Goal: Task Accomplishment & Management: Use online tool/utility

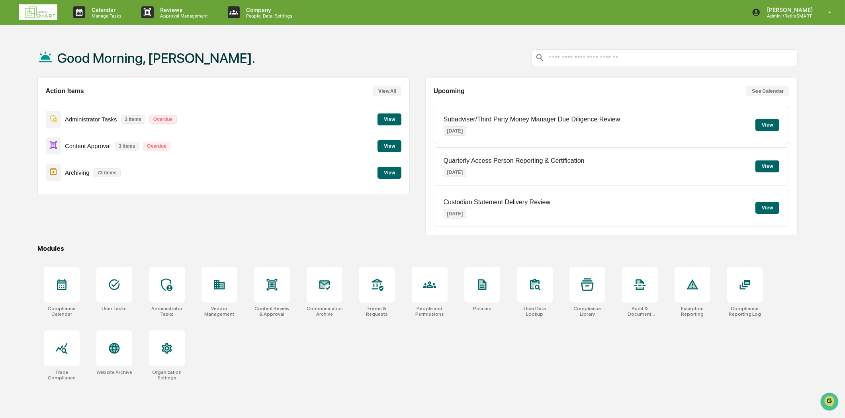
click at [394, 142] on button "View" at bounding box center [390, 146] width 24 height 12
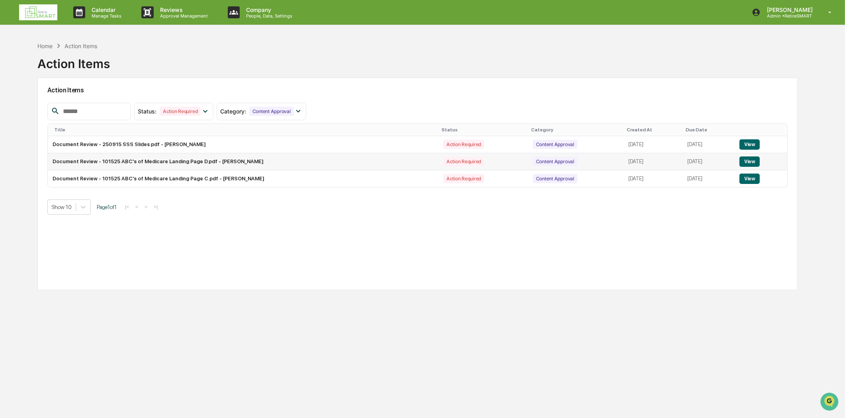
click at [750, 161] on button "View" at bounding box center [750, 162] width 20 height 10
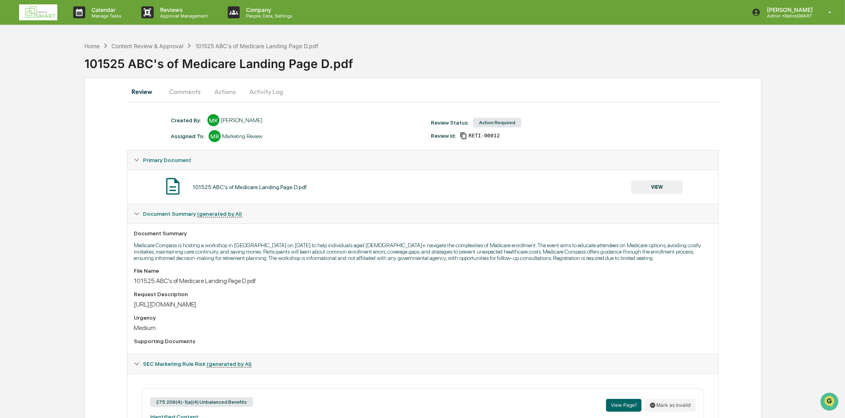
click at [187, 92] on button "Comments" at bounding box center [185, 91] width 44 height 19
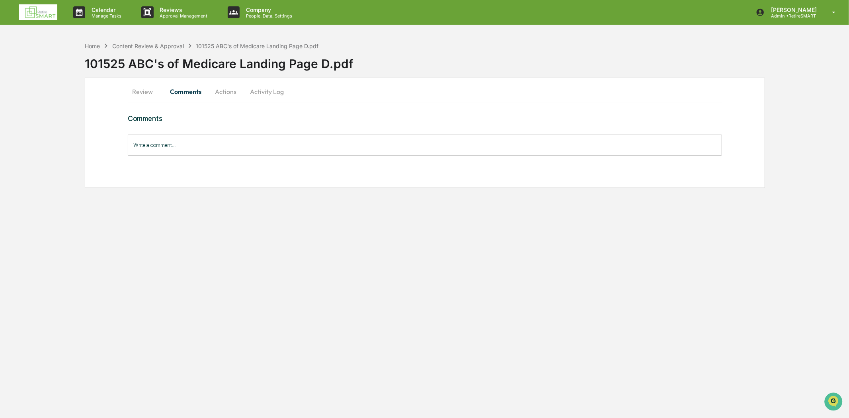
click at [152, 94] on button "Review" at bounding box center [146, 91] width 36 height 19
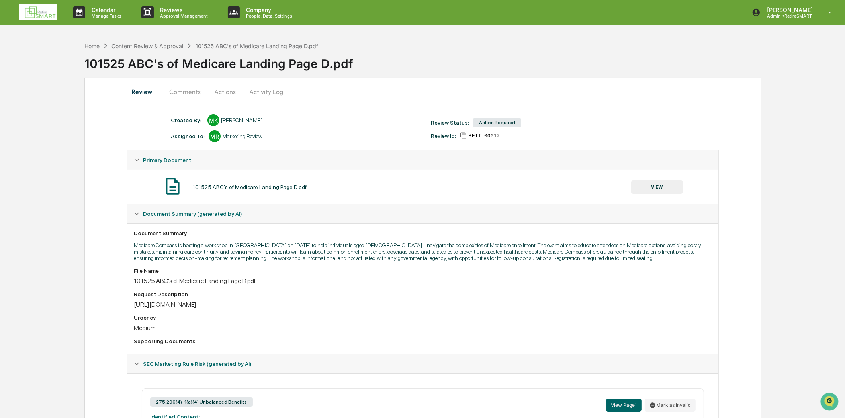
click at [31, 10] on img at bounding box center [38, 12] width 38 height 16
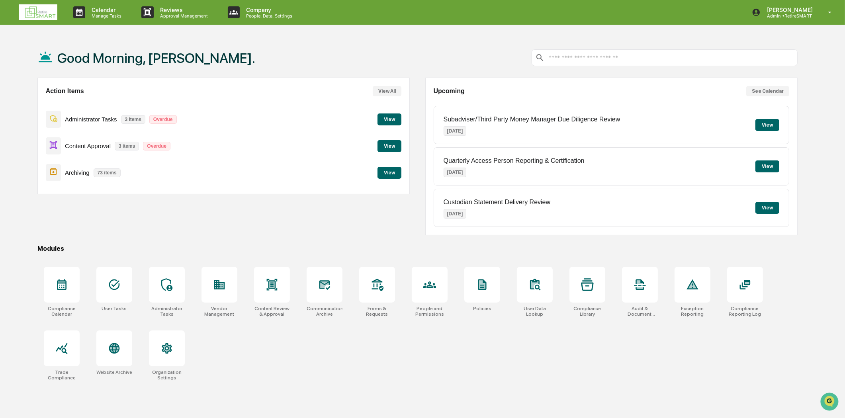
click at [391, 145] on button "View" at bounding box center [390, 146] width 24 height 12
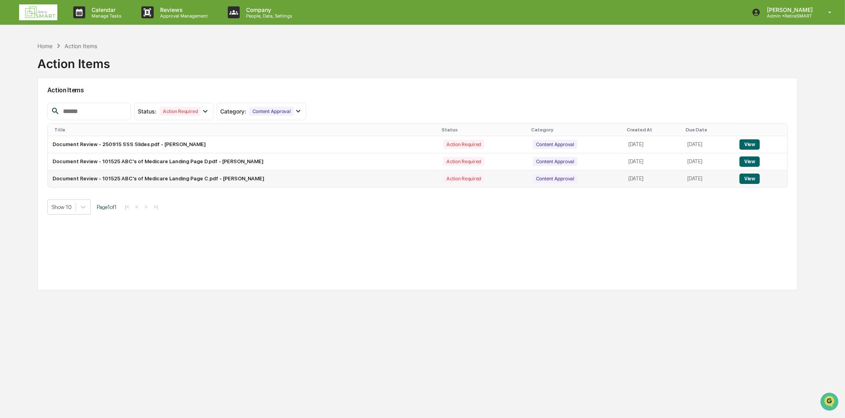
click at [757, 176] on button "View" at bounding box center [750, 179] width 20 height 10
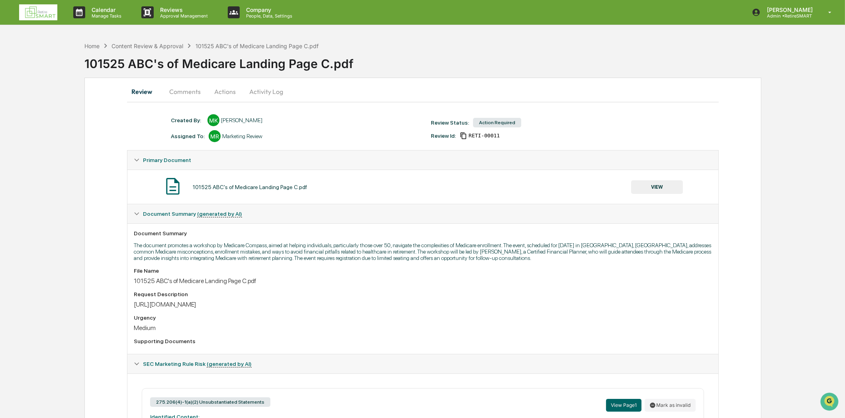
click at [180, 96] on button "Comments" at bounding box center [185, 91] width 44 height 19
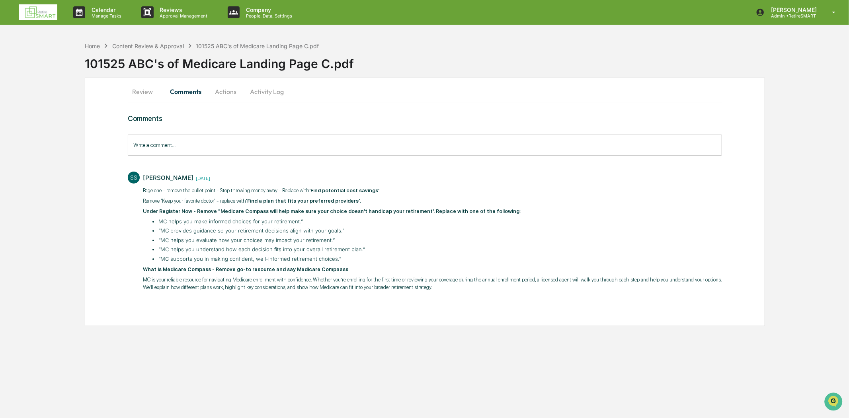
click at [141, 96] on button "Review" at bounding box center [146, 91] width 36 height 19
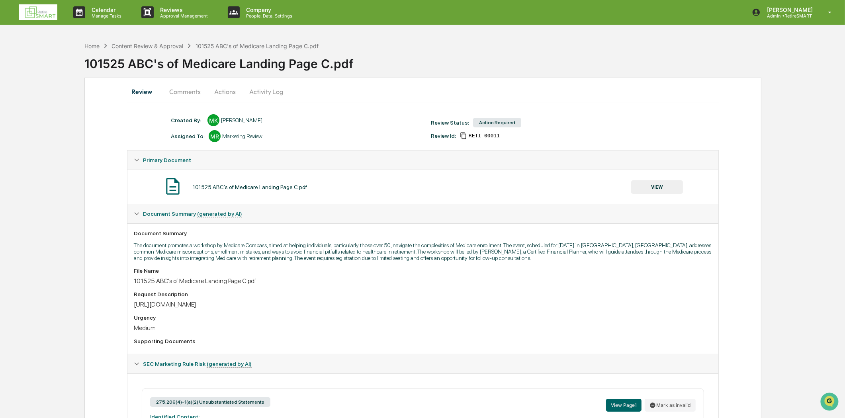
click at [37, 9] on img at bounding box center [38, 12] width 38 height 16
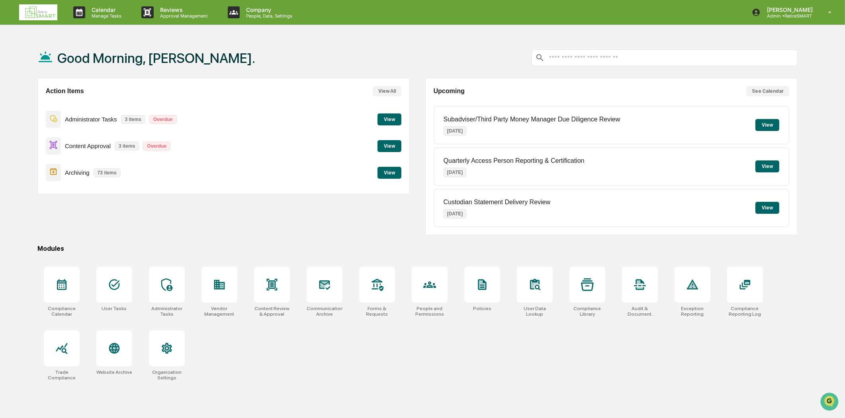
click at [381, 149] on button "View" at bounding box center [390, 146] width 24 height 12
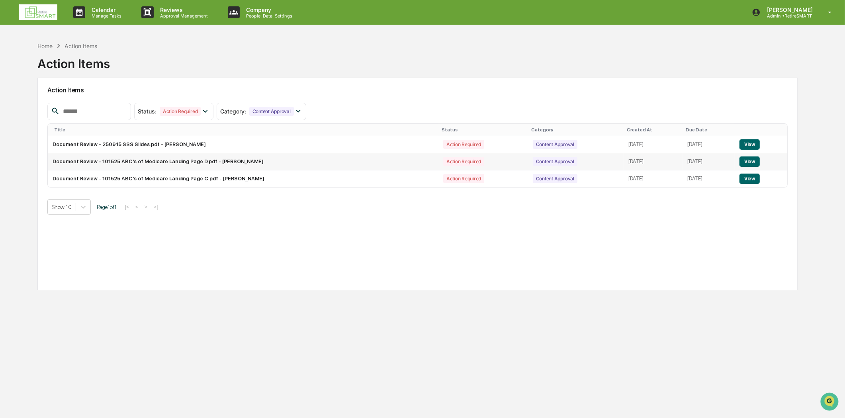
click at [743, 157] on button "View" at bounding box center [750, 162] width 20 height 10
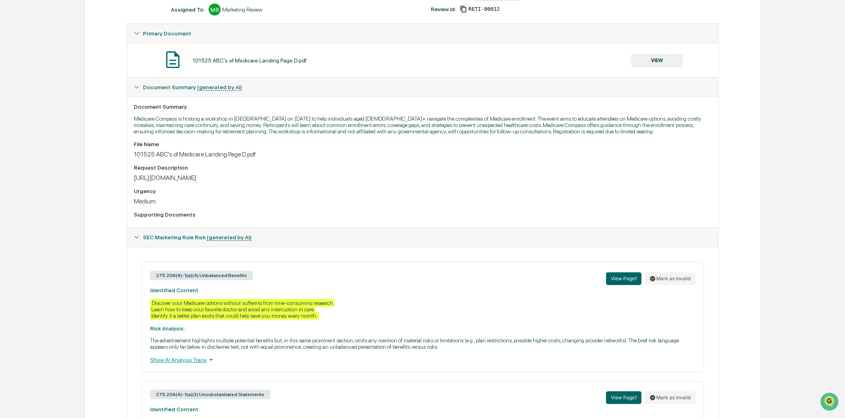
scroll to position [230, 0]
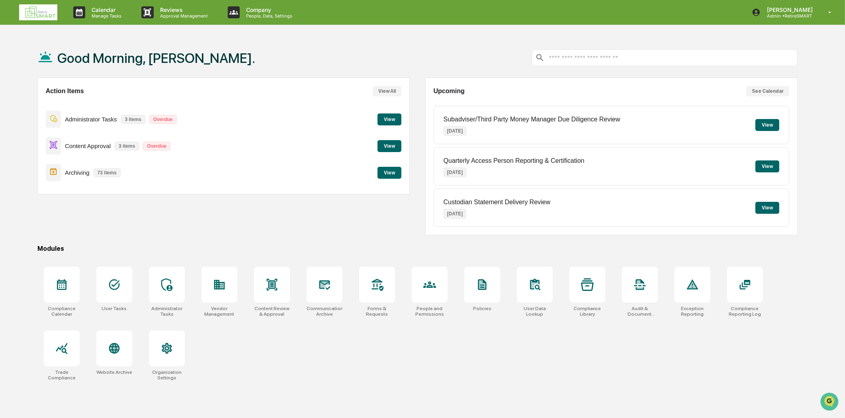
click at [45, 5] on img at bounding box center [38, 12] width 38 height 16
click at [312, 287] on div at bounding box center [325, 285] width 36 height 36
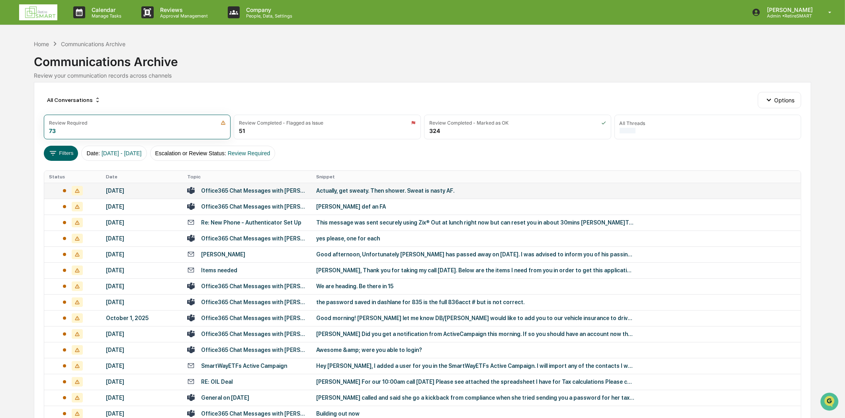
click at [419, 192] on div "Actually, get sweaty. Then shower. Sweat is nasty AF." at bounding box center [475, 191] width 319 height 6
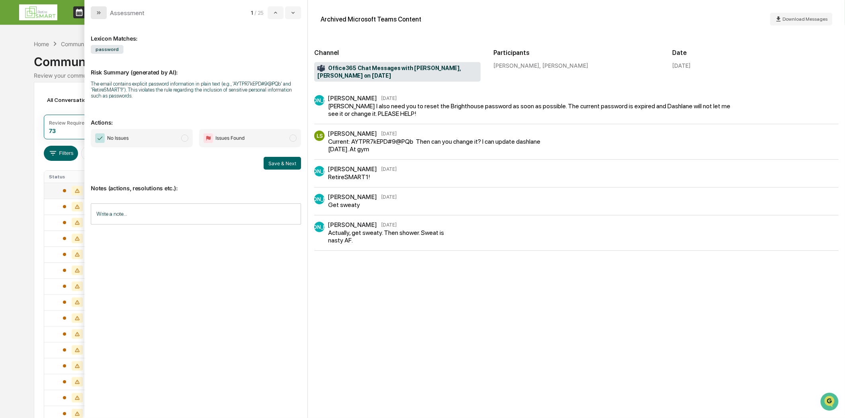
click at [93, 14] on button "modal" at bounding box center [99, 12] width 16 height 13
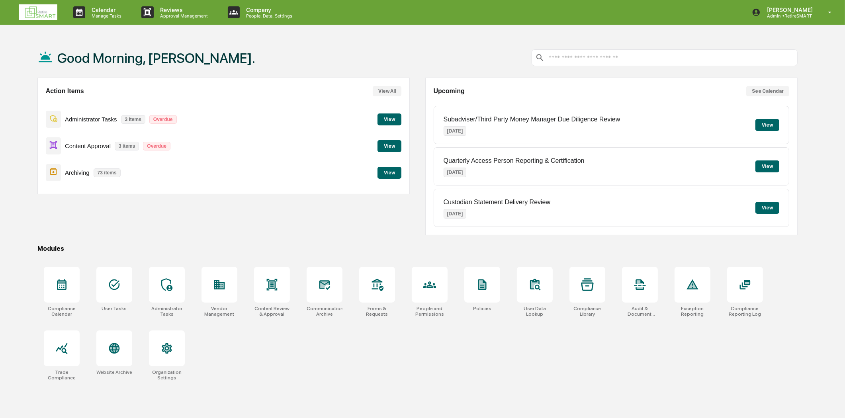
click at [389, 172] on button "View" at bounding box center [390, 173] width 24 height 12
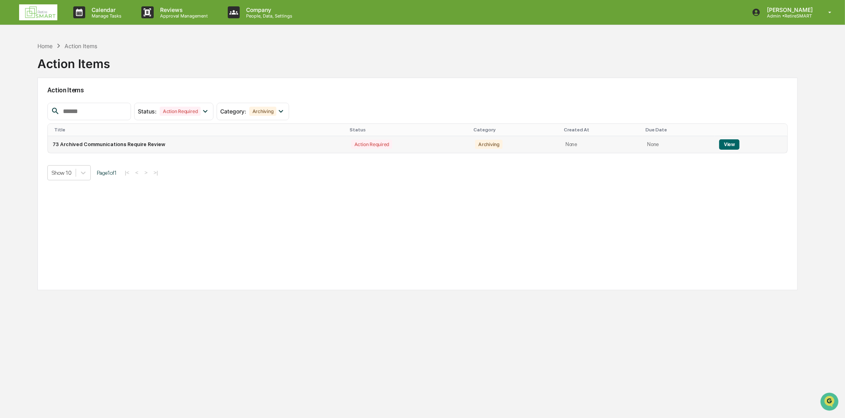
click at [728, 142] on button "View" at bounding box center [729, 144] width 20 height 10
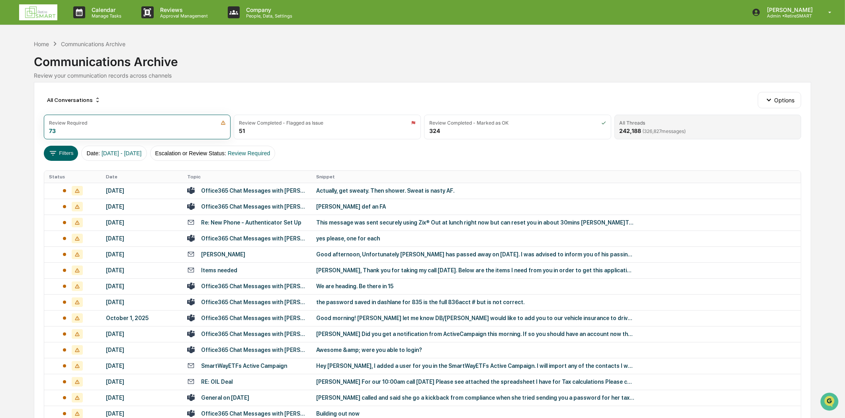
click at [717, 127] on div "All Threads 242,188 ( 326,827 messages)" at bounding box center [708, 127] width 187 height 25
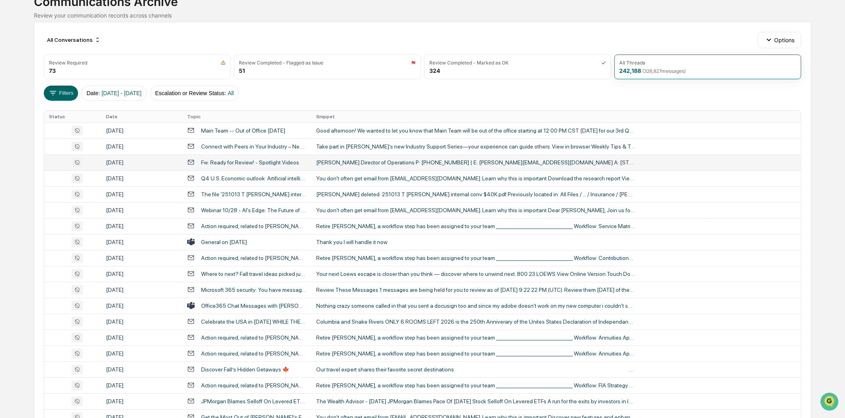
scroll to position [44, 0]
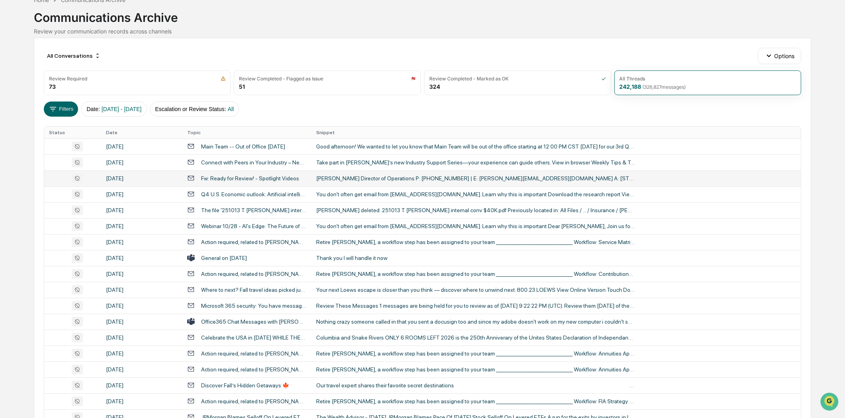
click at [279, 180] on div "Fw: Ready for Review! - Spotlight Videos" at bounding box center [250, 178] width 98 height 6
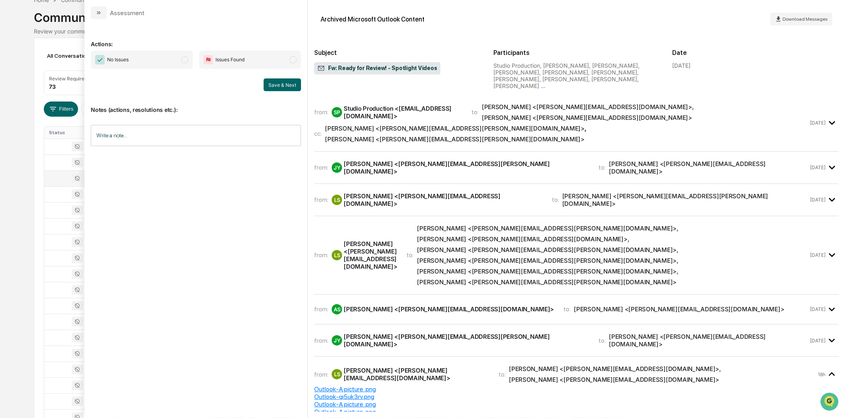
click at [427, 125] on div "Julianne Yingling <julianne.yingling@advisorsexcel.com>" at bounding box center [455, 129] width 260 height 8
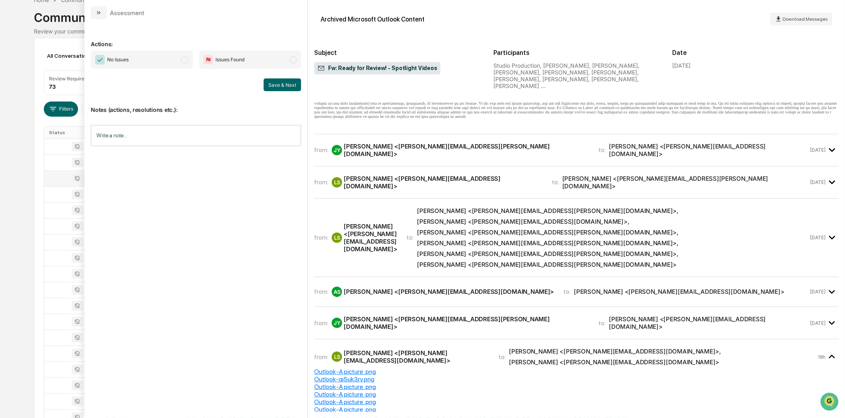
scroll to position [265, 0]
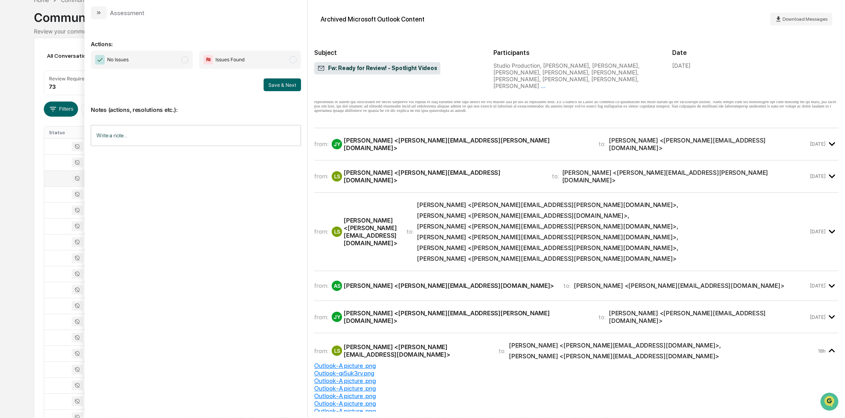
click at [94, 6] on button "modal" at bounding box center [99, 12] width 16 height 13
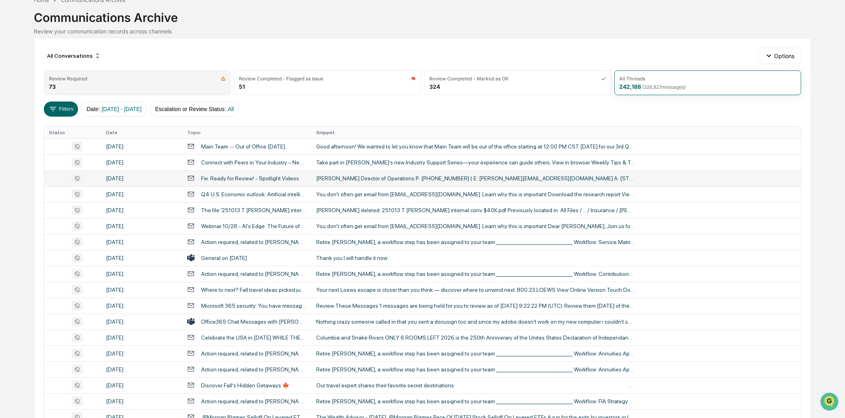
click at [96, 72] on div "Review Required 73" at bounding box center [137, 82] width 187 height 25
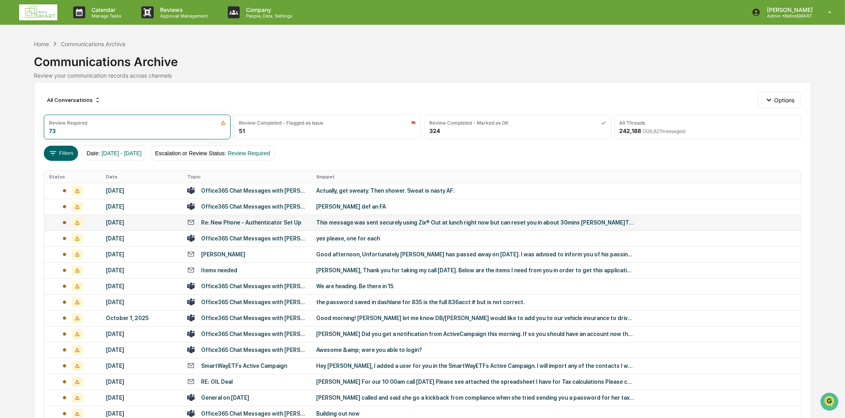
click at [40, 15] on img at bounding box center [38, 12] width 38 height 16
